Goal: Task Accomplishment & Management: Complete application form

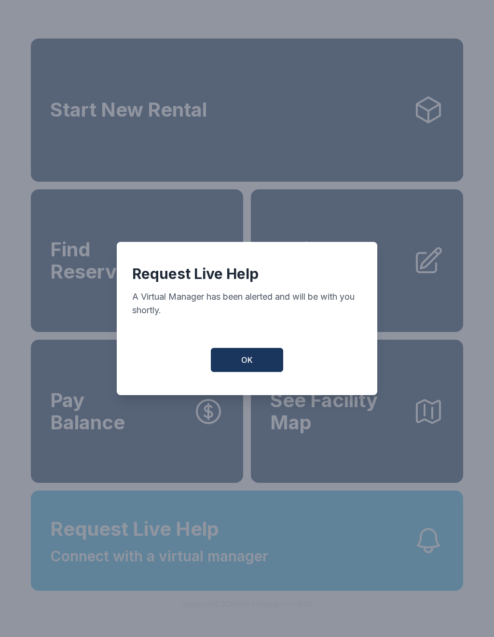
click at [255, 367] on button "OK" at bounding box center [247, 360] width 72 height 24
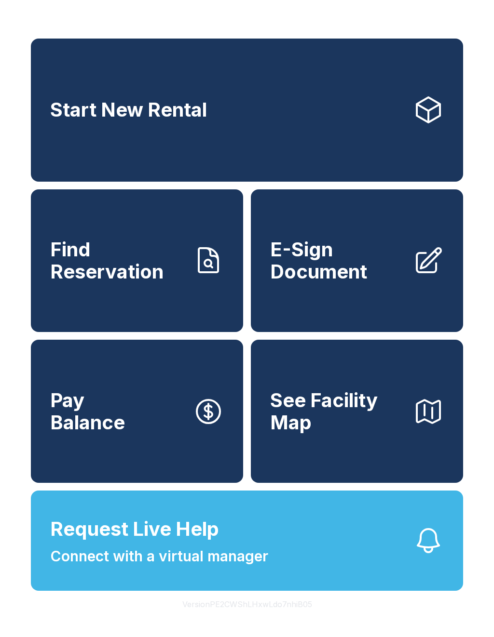
click at [353, 566] on button "Request Live Help Connect with a virtual manager" at bounding box center [247, 541] width 432 height 100
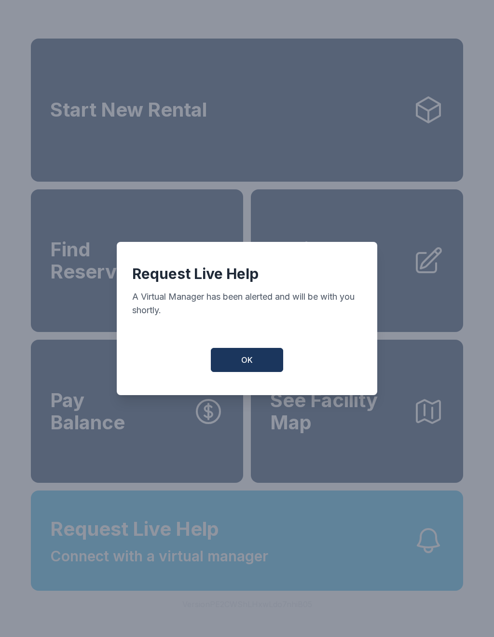
click at [240, 366] on button "OK" at bounding box center [247, 360] width 72 height 24
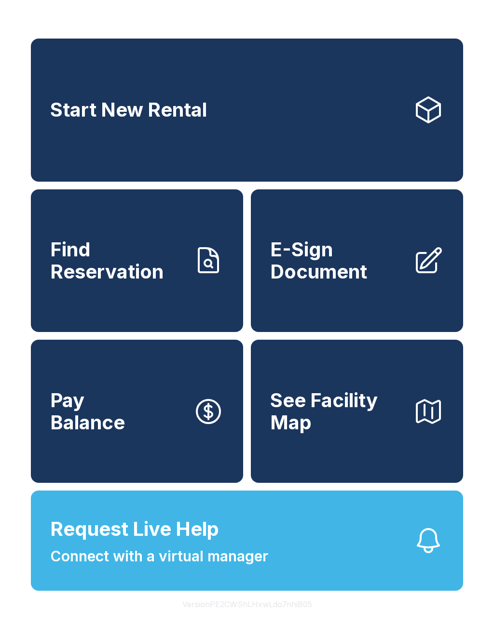
click at [460, 591] on button "Request Live Help Connect with a virtual manager" at bounding box center [247, 541] width 432 height 100
click at [433, 585] on div "Request Live Help A Virtual Manager has been alerted and will be with you short…" at bounding box center [247, 318] width 494 height 637
click at [381, 274] on span "E-Sign Document" at bounding box center [337, 261] width 135 height 44
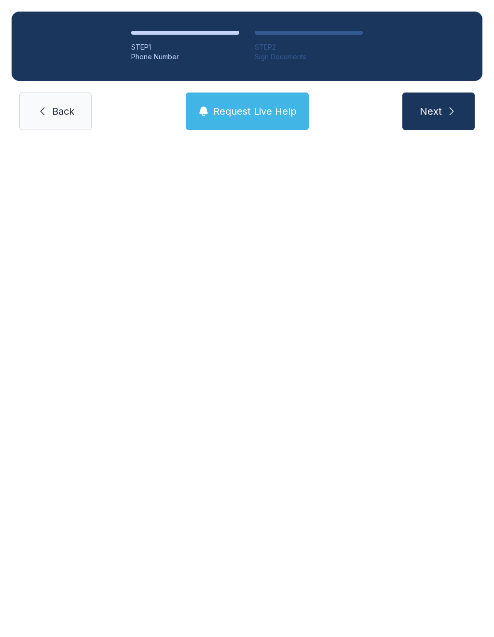
click at [381, 211] on div at bounding box center [247, 176] width 494 height 69
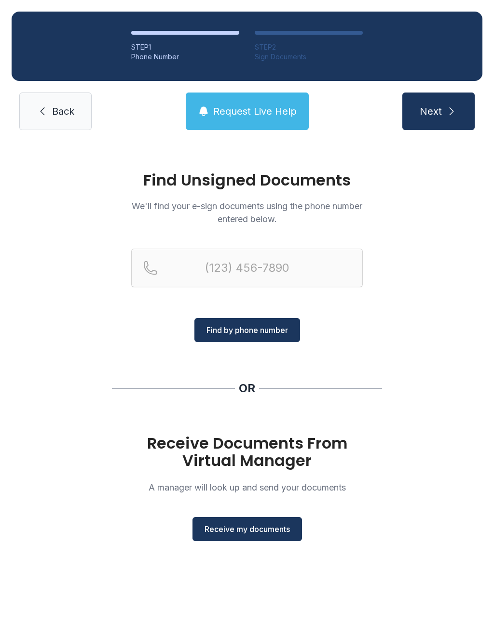
click at [255, 527] on span "Receive my documents" at bounding box center [246, 529] width 85 height 12
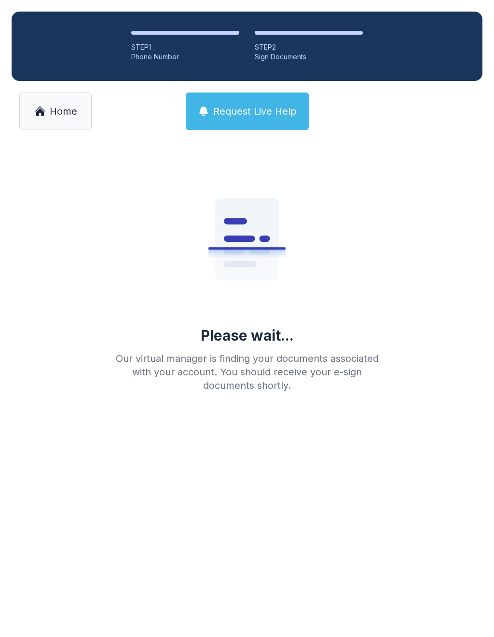
click at [179, 46] on div "STEP 1" at bounding box center [185, 47] width 108 height 10
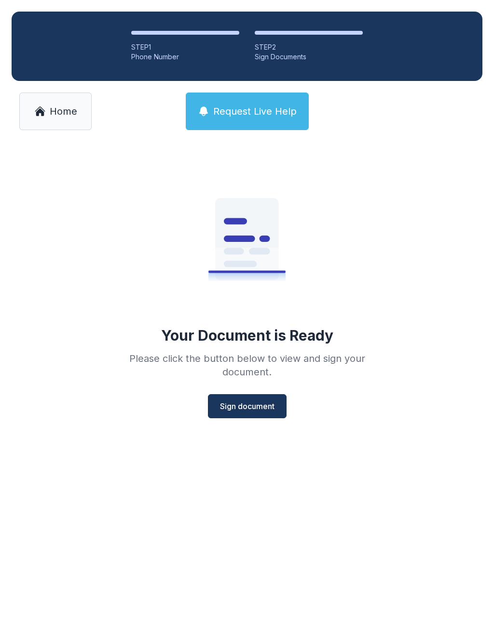
click at [296, 48] on div "STEP 2" at bounding box center [308, 47] width 108 height 10
click at [258, 405] on span "Sign document" at bounding box center [247, 407] width 54 height 12
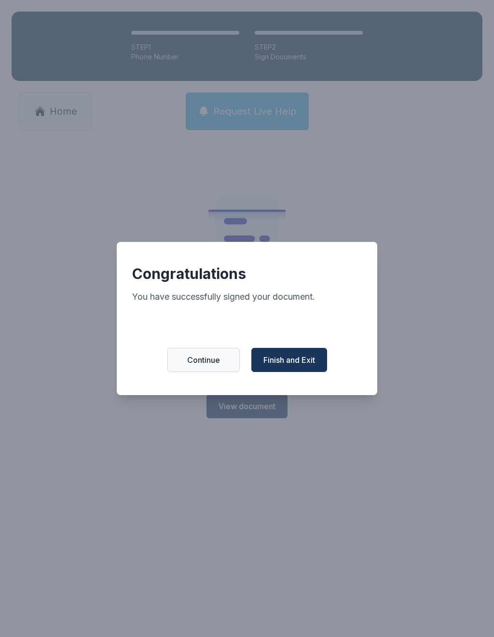
click at [292, 360] on span "Finish and Exit" at bounding box center [289, 360] width 52 height 12
